Goal: Information Seeking & Learning: Learn about a topic

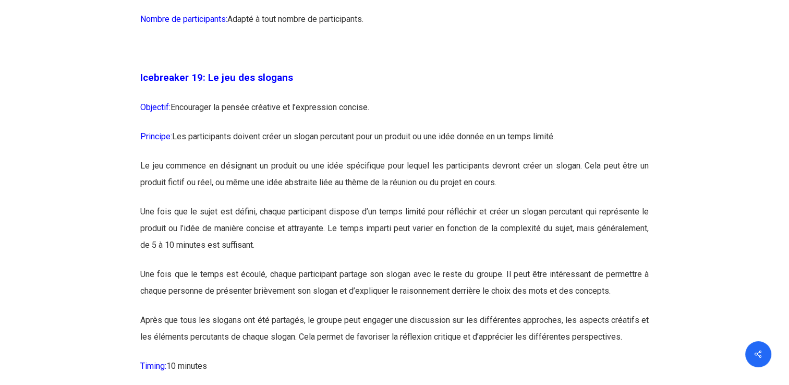
scroll to position [6677, 0]
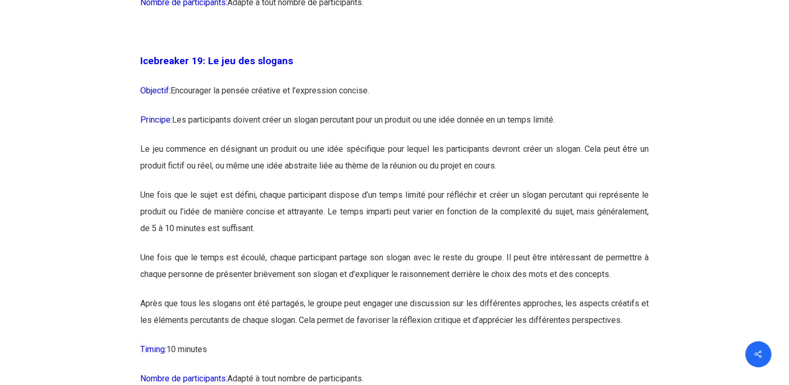
click at [143, 67] on strong "Icebreaker 19: Le jeu des slogans" at bounding box center [216, 60] width 153 height 11
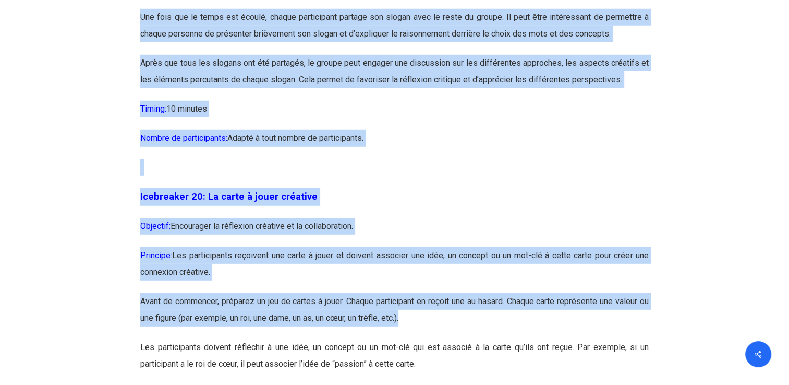
scroll to position [6925, 0]
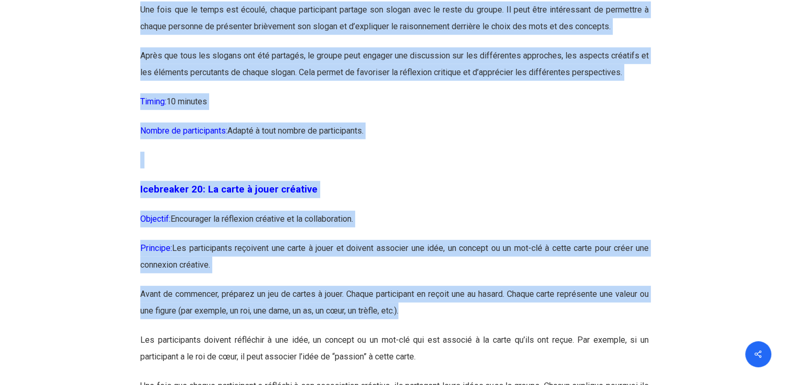
drag, startPoint x: 141, startPoint y: 91, endPoint x: 498, endPoint y: 177, distance: 367.0
copy div "Loremipsum 85: Do sit ame consect Adipisci: Elitseddoe te incidi utlabore et d’…"
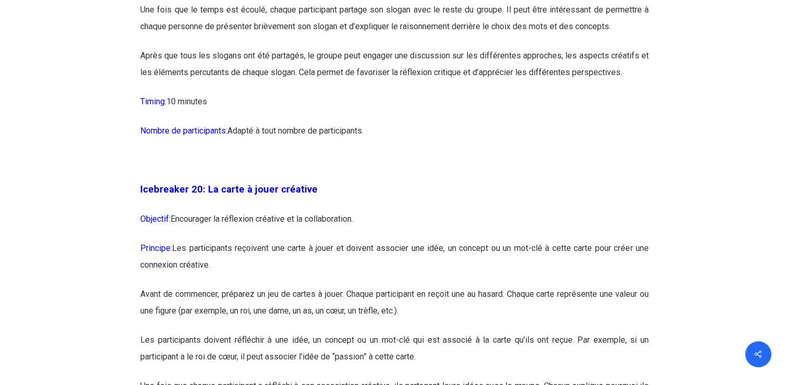
click at [432, 211] on p "Icebreaker 20: La carte à jouer créative" at bounding box center [394, 196] width 509 height 30
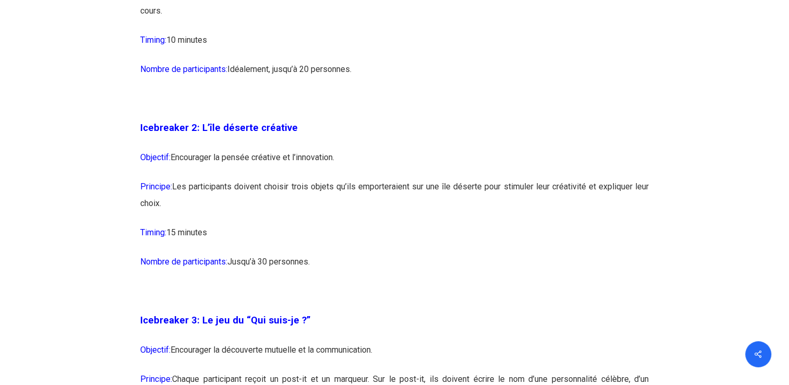
scroll to position [1043, 0]
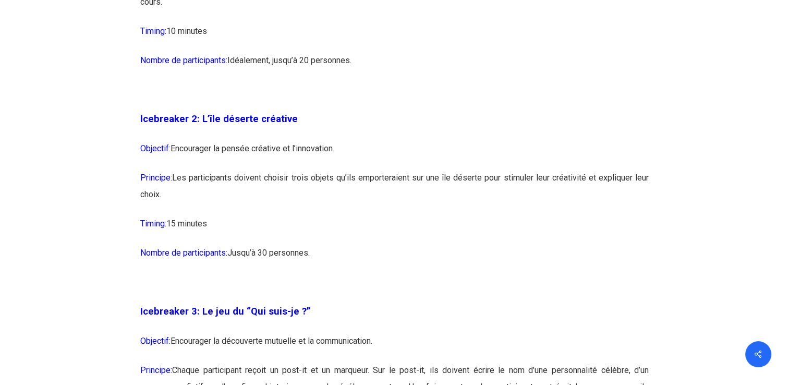
drag, startPoint x: 141, startPoint y: 117, endPoint x: 333, endPoint y: 251, distance: 234.3
drag, startPoint x: 333, startPoint y: 251, endPoint x: 284, endPoint y: 149, distance: 113.1
copy div "Icebreaker 2: L’île déserte créative Objectif: Encourager la pensée créative et…"
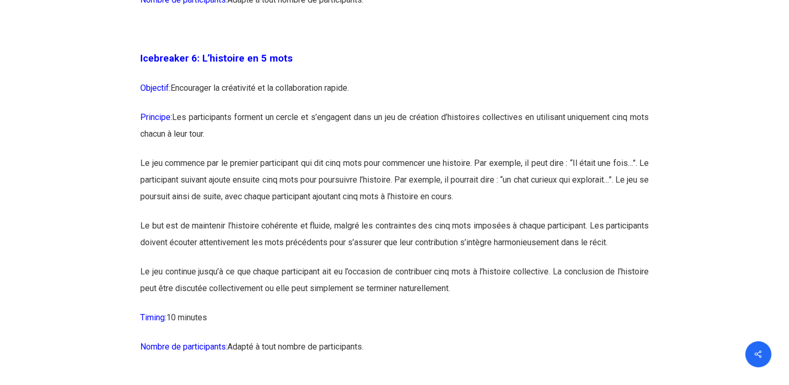
scroll to position [2347, 0]
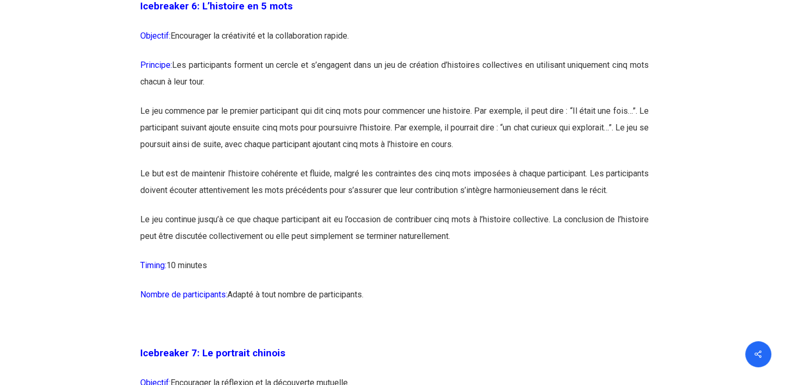
drag, startPoint x: 140, startPoint y: 22, endPoint x: 374, endPoint y: 334, distance: 390.2
drag, startPoint x: 374, startPoint y: 334, endPoint x: 335, endPoint y: 150, distance: 188.1
copy div "Loremipsum 6: D’sitametc ad 1 elit Seddoeiu: Temporinci ut laboreetdo ma al eni…"
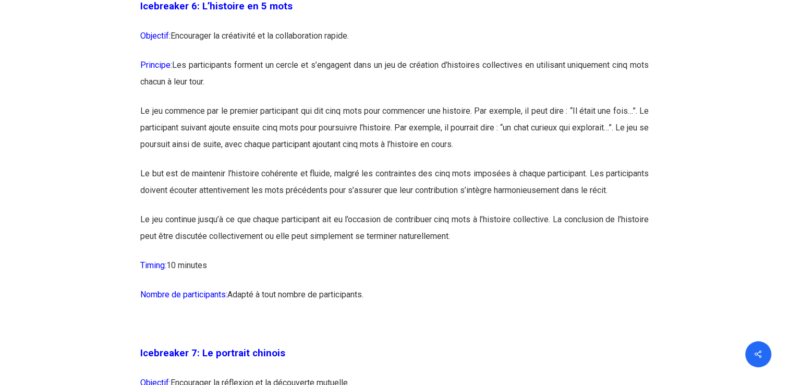
click at [545, 286] on p "Timing: 10 minutes" at bounding box center [394, 271] width 509 height 29
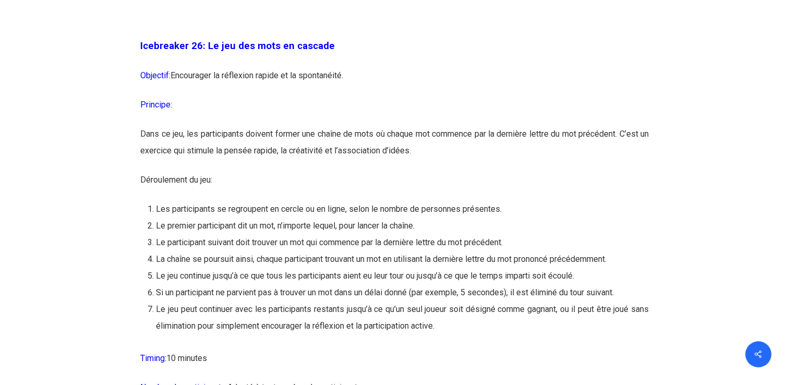
scroll to position [9181, 0]
